Goal: Information Seeking & Learning: Learn about a topic

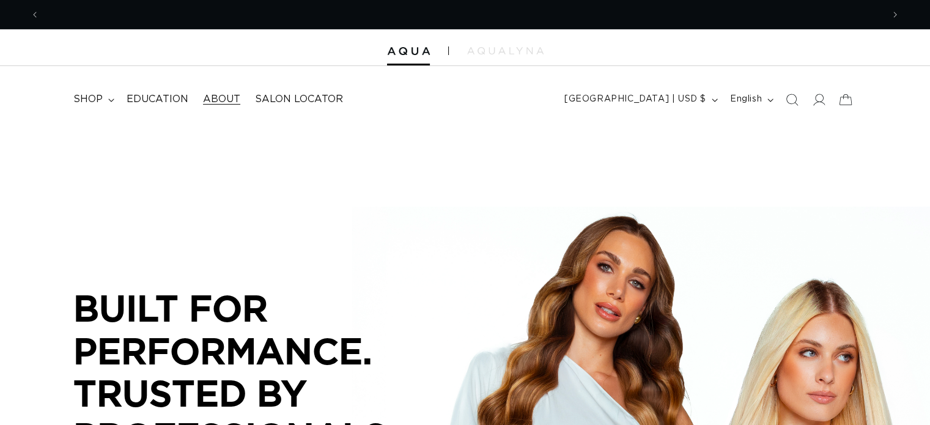
scroll to position [0, 843]
click at [227, 100] on span "About" at bounding box center [221, 99] width 37 height 13
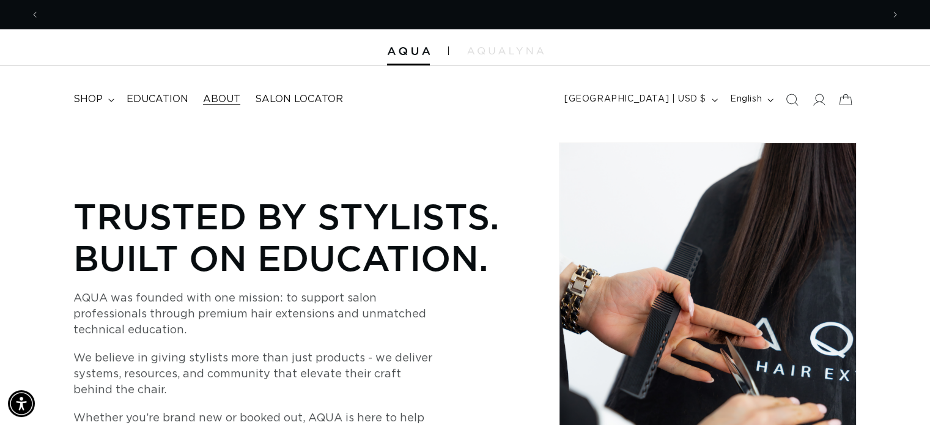
scroll to position [0, 1685]
click at [484, 53] on img at bounding box center [505, 50] width 76 height 7
